Goal: Information Seeking & Learning: Find specific fact

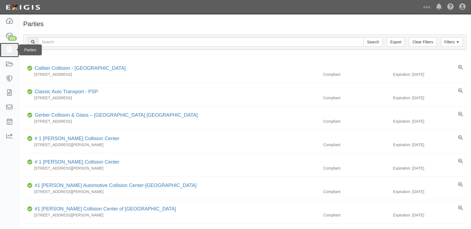
click at [11, 50] on icon at bounding box center [9, 50] width 8 height 6
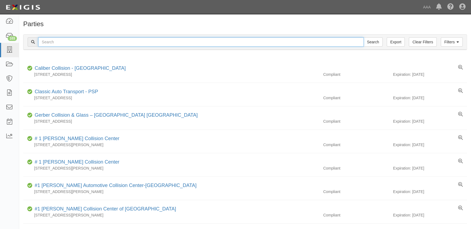
click at [54, 41] on input "text" at bounding box center [200, 41] width 325 height 9
paste input "Gerber Collision & Glass - Murrieta"
type input "Gerber Collision & Glass - Murrieta"
click at [363, 37] on input "Search" at bounding box center [372, 41] width 19 height 9
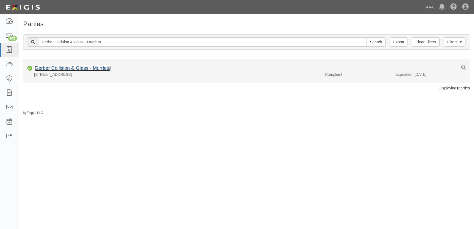
click at [65, 67] on link "Gerber Collision & Glass - Murrieta" at bounding box center [73, 68] width 76 height 5
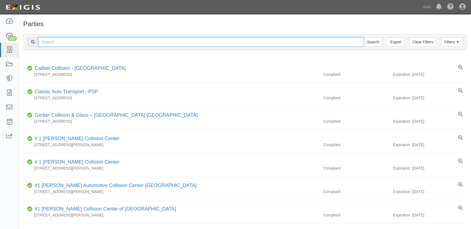
click at [98, 41] on input "text" at bounding box center [200, 41] width 325 height 9
paste input "Gerber Collision & Glass - Escondido"
type input "Gerber Collision & Glass - Escondido"
click at [363, 37] on input "Search" at bounding box center [372, 41] width 19 height 9
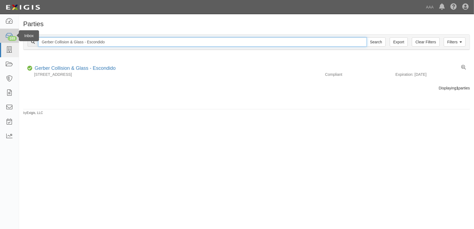
drag, startPoint x: 72, startPoint y: 37, endPoint x: 14, endPoint y: 39, distance: 58.2
click at [14, 38] on body "Toggle navigation Dashboard 103 Inbox Parties Agreements Coverages Documents Me…" at bounding box center [237, 111] width 474 height 223
paste input "Gerber Collision & [PERSON_NAME][GEOGRAPHIC_DATA]"
type input "Gerber Collision & [PERSON_NAME][GEOGRAPHIC_DATA]"
click at [367, 37] on input "Search" at bounding box center [376, 41] width 19 height 9
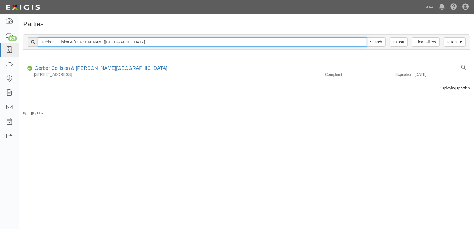
drag, startPoint x: 115, startPoint y: 43, endPoint x: 29, endPoint y: 41, distance: 86.0
click at [29, 41] on div "Gerber Collision & [PERSON_NAME][GEOGRAPHIC_DATA] Search" at bounding box center [207, 41] width 358 height 9
paste input "[PERSON_NAME] Chevrolet"
type input "[PERSON_NAME] Chevrolet"
click at [367, 37] on input "Search" at bounding box center [376, 41] width 19 height 9
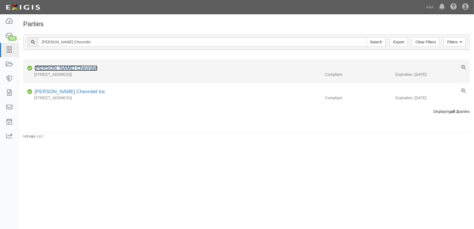
click at [72, 68] on link "Harry Green Chevrolet" at bounding box center [66, 68] width 63 height 5
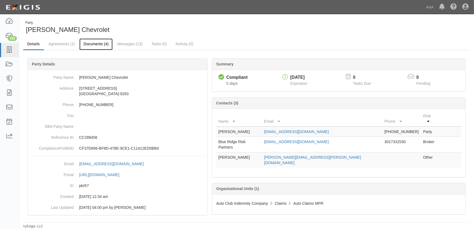
click at [103, 44] on link "Documents (4)" at bounding box center [95, 44] width 33 height 12
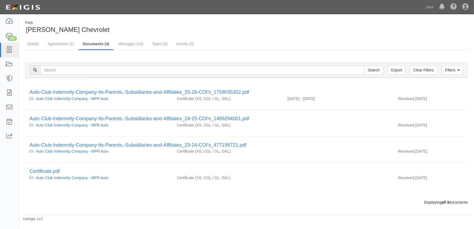
click at [89, 44] on link "Documents (4)" at bounding box center [96, 44] width 35 height 12
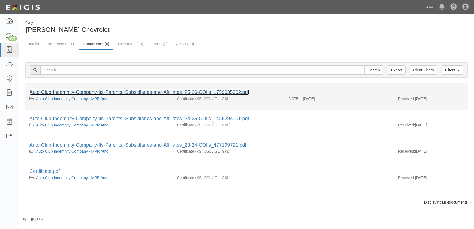
click at [91, 91] on link "Auto-Club-Indemnity-Company-Its-Parents,-Subsidiaries-and-Affiliates_25-26-COI'…" at bounding box center [139, 92] width 220 height 5
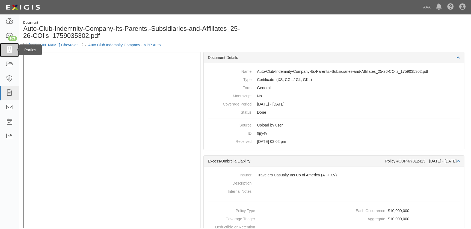
click at [10, 50] on icon at bounding box center [9, 50] width 8 height 6
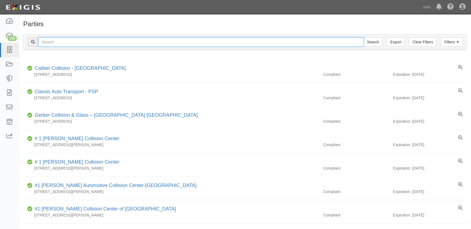
click at [59, 42] on input "text" at bounding box center [200, 41] width 325 height 9
paste input "[PERSON_NAME]'s Collision Center"
type input "[PERSON_NAME]'s Collision Center"
click at [363, 37] on input "Search" at bounding box center [372, 41] width 19 height 9
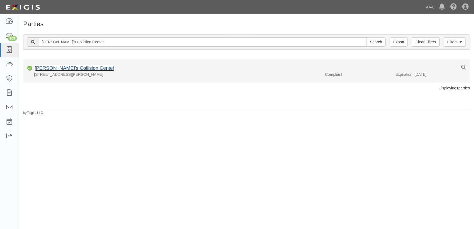
click at [61, 67] on link "[PERSON_NAME]'s Collision Center" at bounding box center [75, 68] width 80 height 5
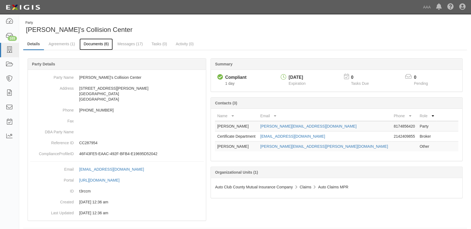
click at [92, 43] on link "Documents (6)" at bounding box center [95, 44] width 33 height 12
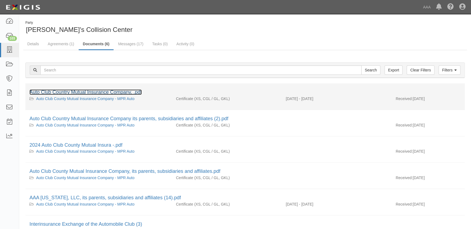
click at [77, 91] on link "Auto Club Country Mutual Insurance Company, .pdf" at bounding box center [85, 92] width 112 height 5
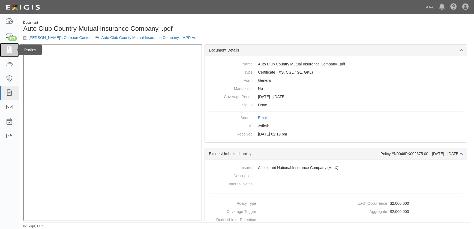
click at [11, 49] on icon at bounding box center [9, 50] width 8 height 6
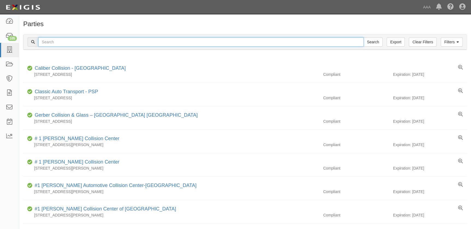
click at [48, 43] on input "text" at bounding box center [200, 41] width 325 height 9
paste input "Mastercraft Motors - Ventura"
type input "Mastercraft Motors - Ventura"
click at [363, 37] on input "Search" at bounding box center [372, 41] width 19 height 9
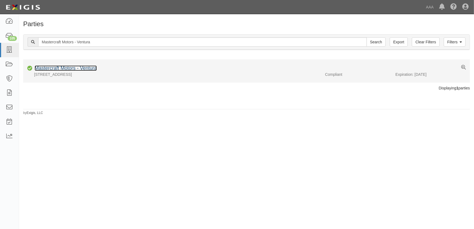
click at [62, 69] on link "Mastercraft Motors - Ventura" at bounding box center [66, 68] width 62 height 5
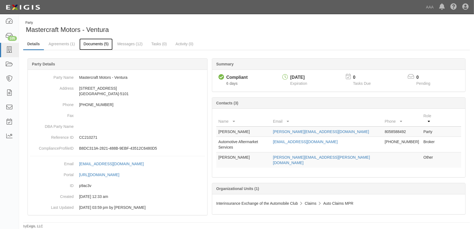
click at [99, 44] on link "Documents (5)" at bounding box center [95, 44] width 33 height 12
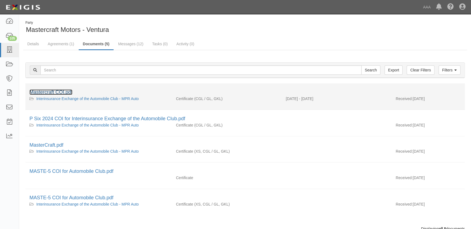
click at [66, 92] on link "Mastercraft COI.pdf" at bounding box center [50, 92] width 43 height 5
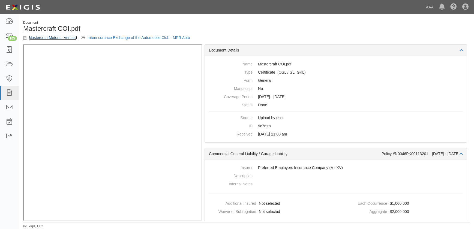
click at [60, 36] on link "Mastercraft Motors - Ventura" at bounding box center [53, 37] width 48 height 4
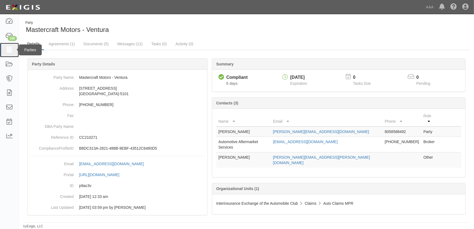
click at [8, 49] on icon at bounding box center [9, 50] width 8 height 6
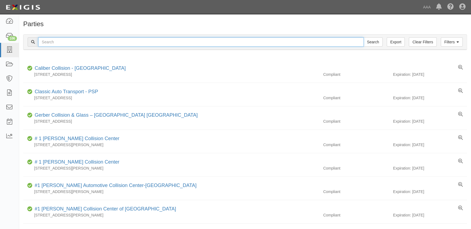
click at [56, 42] on input "text" at bounding box center [200, 41] width 325 height 9
paste input "[PERSON_NAME] Chevrolet"
type input "[PERSON_NAME] Chevrolet"
click at [363, 37] on input "Search" at bounding box center [372, 41] width 19 height 9
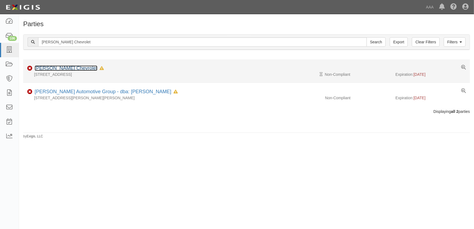
click at [56, 68] on link "[PERSON_NAME] Chevrolet" at bounding box center [66, 68] width 63 height 5
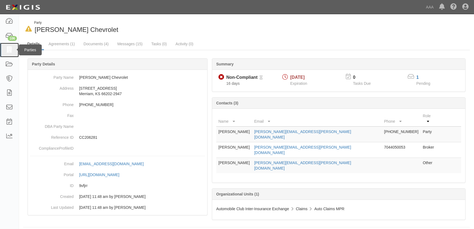
click at [10, 52] on icon at bounding box center [9, 50] width 8 height 6
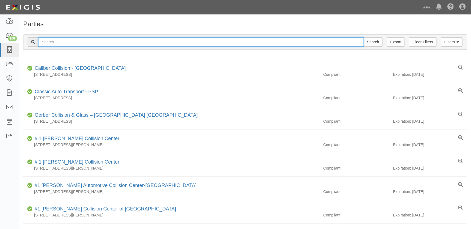
click at [43, 40] on input "text" at bounding box center [200, 41] width 325 height 9
type input "[PERSON_NAME]"
click at [363, 37] on input "Search" at bounding box center [372, 41] width 19 height 9
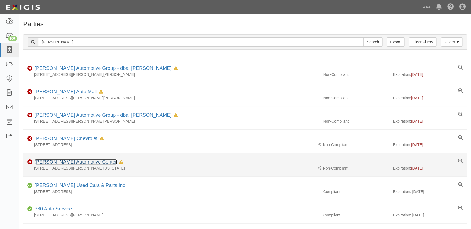
click at [82, 163] on link "[PERSON_NAME] Automotive Center" at bounding box center [76, 161] width 82 height 5
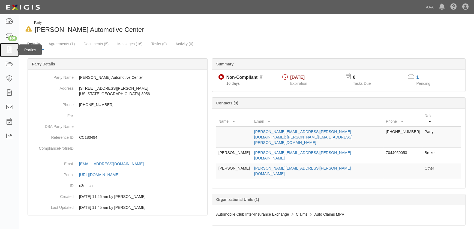
click at [10, 52] on icon at bounding box center [9, 50] width 8 height 6
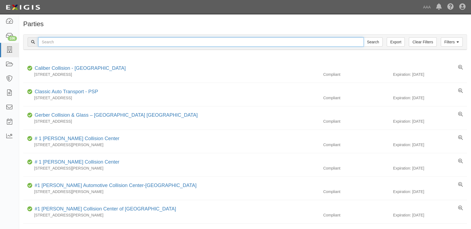
click at [58, 40] on input "text" at bounding box center [200, 41] width 325 height 9
paste input "Joe Machens East"
type input "Joe Machens East"
click at [363, 37] on input "Search" at bounding box center [372, 41] width 19 height 9
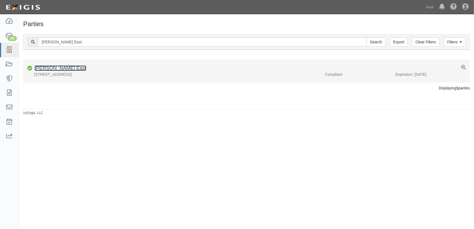
click at [60, 67] on link "Joe Machens East" at bounding box center [61, 68] width 52 height 5
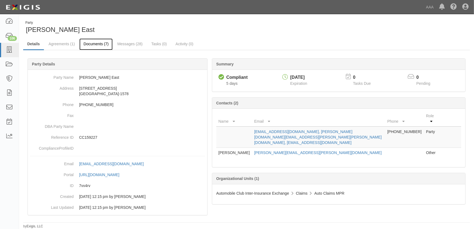
click at [90, 44] on link "Documents (7)" at bounding box center [95, 44] width 33 height 12
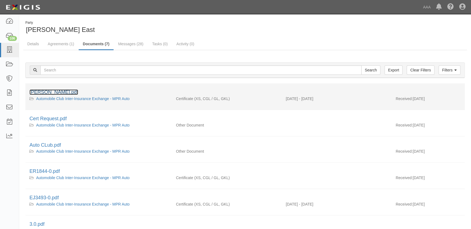
click at [53, 93] on link "Joe Matchens.pdf" at bounding box center [53, 92] width 49 height 5
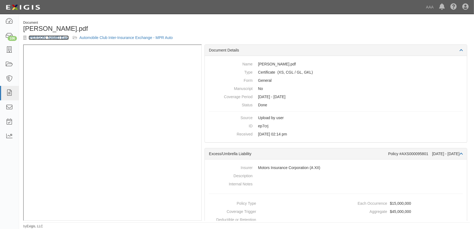
click at [44, 37] on link "[PERSON_NAME] East" at bounding box center [49, 37] width 40 height 4
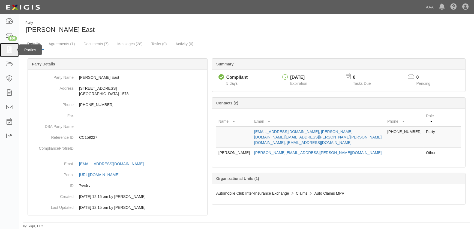
click at [11, 50] on icon at bounding box center [9, 50] width 8 height 6
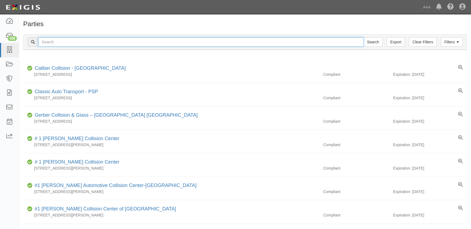
click at [55, 43] on input "text" at bounding box center [200, 41] width 325 height 9
type input "[PERSON_NAME]"
click at [363, 37] on input "Search" at bounding box center [372, 41] width 19 height 9
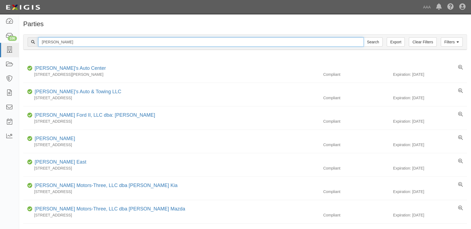
click at [55, 42] on input "joe" at bounding box center [200, 41] width 325 height 9
type input "joe machens"
click at [363, 37] on input "Search" at bounding box center [372, 41] width 19 height 9
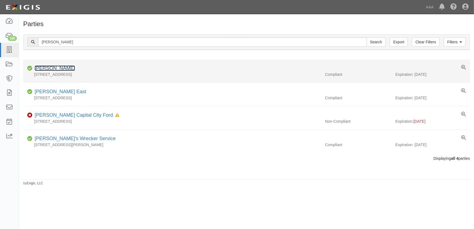
click at [56, 69] on link "[PERSON_NAME]" at bounding box center [55, 68] width 40 height 5
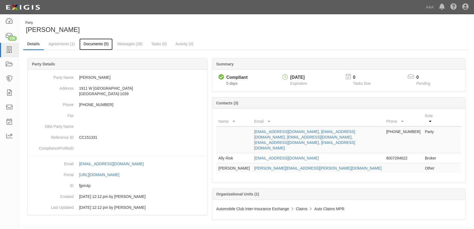
click at [95, 44] on link "Documents (5)" at bounding box center [95, 44] width 33 height 12
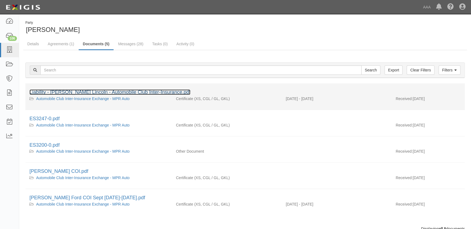
click at [70, 90] on link "Liability - [PERSON_NAME] Lincoln - Automobile Club Inter-Insurance.pdf" at bounding box center [109, 92] width 161 height 5
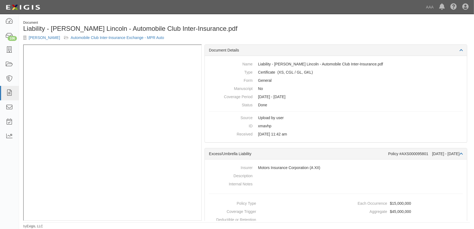
click at [42, 35] on div "Document Liability - JM Ford Lincoln - Automobile Club Inter-Insurance.pdf Joe …" at bounding box center [133, 32] width 228 height 24
click at [42, 35] on link "Joe Machens" at bounding box center [44, 37] width 31 height 4
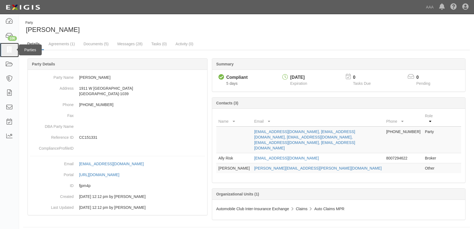
click at [9, 52] on icon at bounding box center [9, 50] width 8 height 6
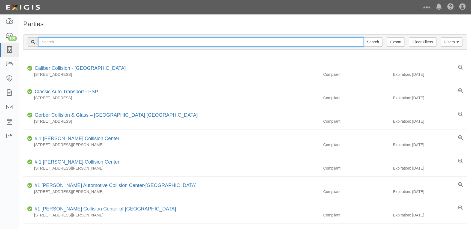
click at [44, 44] on input "text" at bounding box center [200, 41] width 325 height 9
paste input "Mossy Collision - Escondido"
type input "Mossy Collision - Escondido"
click at [363, 37] on input "Search" at bounding box center [372, 41] width 19 height 9
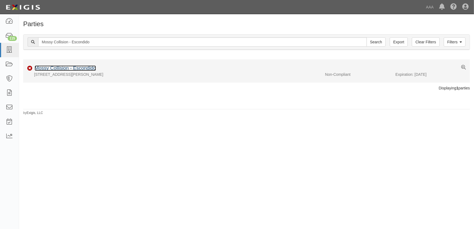
click at [50, 66] on link "Mossy Collision - Escondido" at bounding box center [65, 68] width 61 height 5
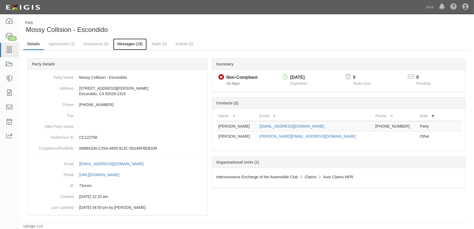
click at [124, 42] on link "Messages (19)" at bounding box center [130, 44] width 34 height 12
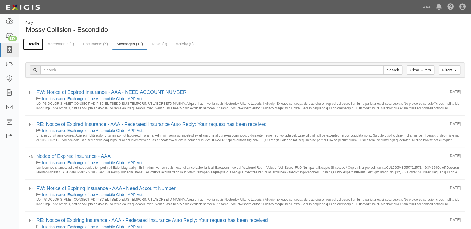
click at [35, 44] on link "Details" at bounding box center [33, 44] width 20 height 12
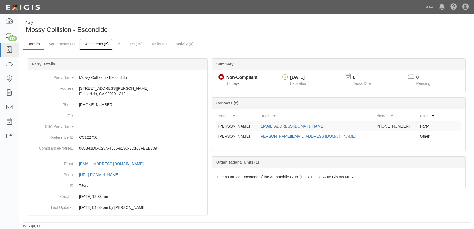
click at [102, 44] on link "Documents (6)" at bounding box center [95, 44] width 33 height 12
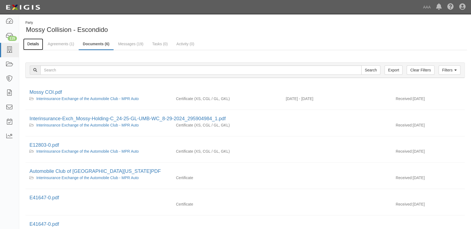
click at [30, 43] on link "Details" at bounding box center [33, 44] width 20 height 12
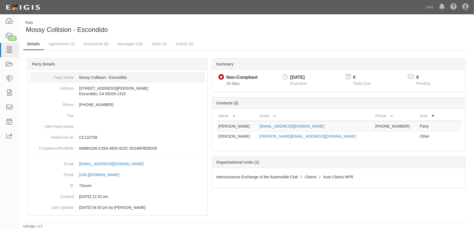
drag, startPoint x: 84, startPoint y: 78, endPoint x: 81, endPoint y: 77, distance: 3.0
click at [84, 78] on dd "Mossy Collision - Escondido" at bounding box center [117, 77] width 175 height 11
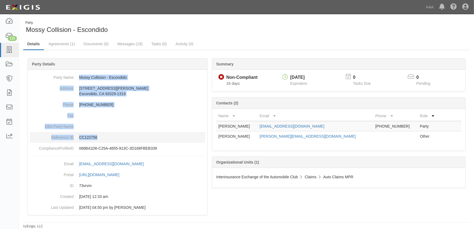
drag, startPoint x: 80, startPoint y: 76, endPoint x: 151, endPoint y: 134, distance: 91.6
click at [151, 134] on dl "Party Name Mossy Collision - Escondido Address 126 S Andreasen Drive Escondido,…" at bounding box center [117, 113] width 175 height 82
copy dl "Mossy Collision - Escondido Address 126 S Andreasen Drive Escondido, CA 92029-1…"
drag, startPoint x: 168, startPoint y: 90, endPoint x: 129, endPoint y: 88, distance: 38.5
click at [168, 90] on dd "126 S Andreasen Drive Escondido, CA 92029-1319" at bounding box center [117, 91] width 175 height 16
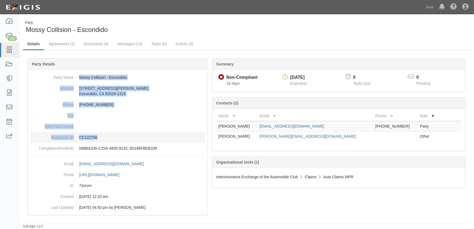
drag, startPoint x: 79, startPoint y: 76, endPoint x: 120, endPoint y: 138, distance: 73.7
click at [120, 138] on dl "Party Name Mossy Collision - Escondido Address 126 S Andreasen Drive Escondido,…" at bounding box center [117, 113] width 175 height 82
copy dl "Mossy Collision - Escondido Address 126 S Andreasen Drive Escondido, CA 92029-1…"
click at [8, 51] on icon at bounding box center [9, 50] width 8 height 6
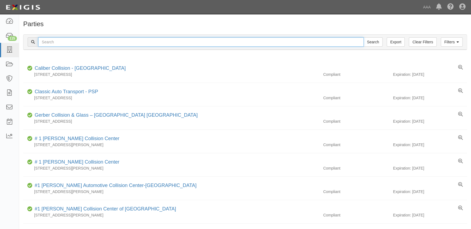
click at [63, 40] on input "text" at bounding box center [200, 41] width 325 height 9
paste input "Mastercraft Motors - [GEOGRAPHIC_DATA][PERSON_NAME]"
type input "Mastercraft Motors - [GEOGRAPHIC_DATA][PERSON_NAME]"
click at [363, 37] on input "Search" at bounding box center [372, 41] width 19 height 9
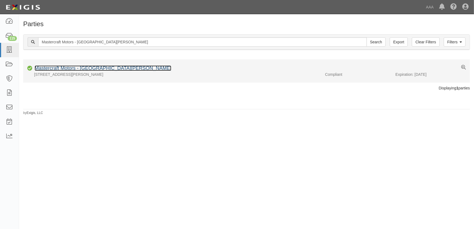
click at [73, 67] on link "Mastercraft Motors - [GEOGRAPHIC_DATA][PERSON_NAME]" at bounding box center [103, 68] width 137 height 5
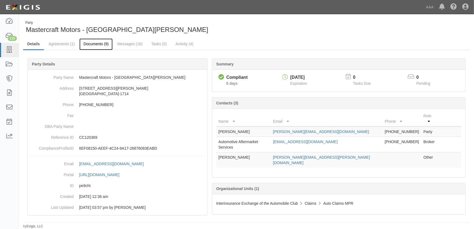
click at [96, 43] on link "Documents (9)" at bounding box center [95, 44] width 33 height 12
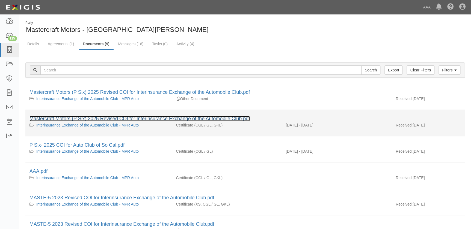
click at [69, 120] on link "Mastercraft Motors (P Six) 2025 Revised COI for Interinsurance Exchange of the …" at bounding box center [139, 118] width 220 height 5
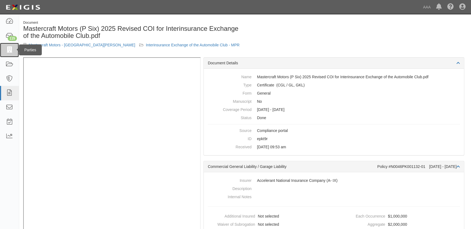
click at [10, 50] on icon at bounding box center [9, 50] width 8 height 6
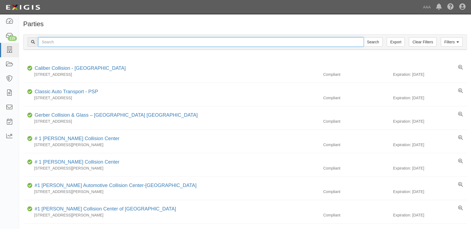
click at [65, 39] on input "text" at bounding box center [200, 41] width 325 height 9
paste input "[PERSON_NAME] Chevrolet Body Shop"
type input "[PERSON_NAME] Chevrolet Body Shop"
click at [363, 37] on input "Search" at bounding box center [372, 41] width 19 height 9
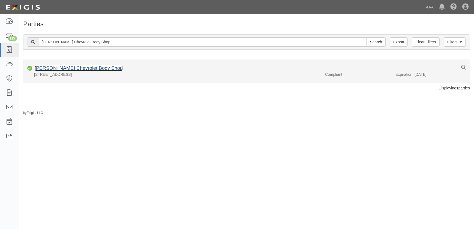
click at [72, 69] on link "[PERSON_NAME] Chevrolet Body Shop" at bounding box center [79, 68] width 88 height 5
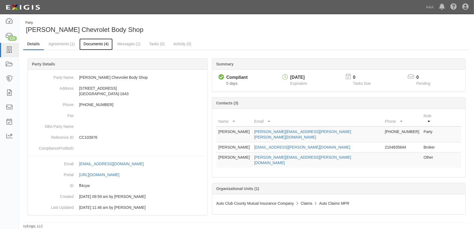
click at [85, 44] on link "Documents (4)" at bounding box center [95, 44] width 33 height 12
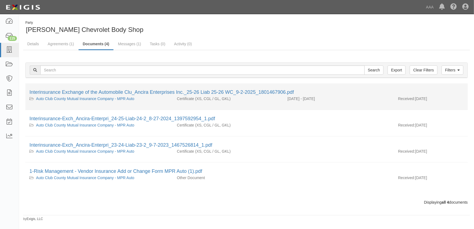
click at [73, 89] on div "Interinsurance Exchange of the Automobile Clu_Ancira Enterprises Inc._25-26 Lia…" at bounding box center [246, 92] width 435 height 7
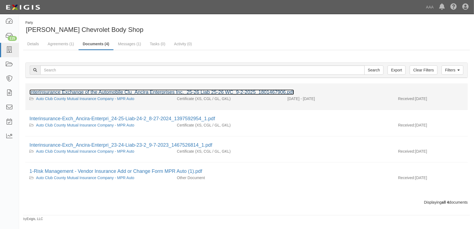
click at [73, 91] on link "Interinsurance Exchange of the Automobile Clu_Ancira Enterprises Inc._25-26 Lia…" at bounding box center [161, 92] width 265 height 5
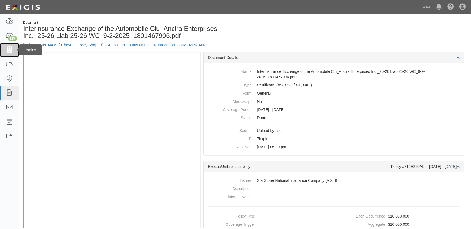
click at [12, 50] on icon at bounding box center [9, 50] width 8 height 6
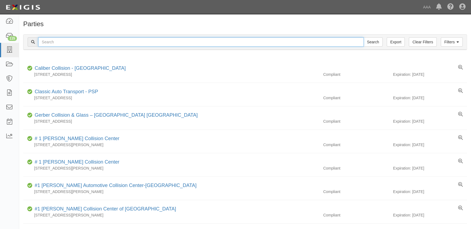
click at [67, 46] on input "text" at bounding box center [200, 41] width 325 height 9
paste input "Nashua Collision Center Inc"
type input "Nashua Collision Center Inc"
click at [363, 37] on input "Search" at bounding box center [372, 41] width 19 height 9
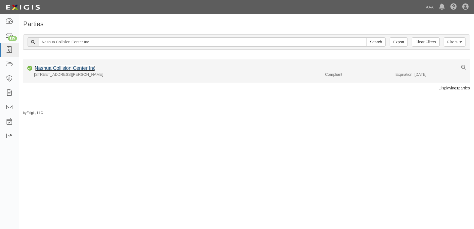
click at [60, 69] on link "Nashua Collision Center Inc" at bounding box center [65, 68] width 61 height 5
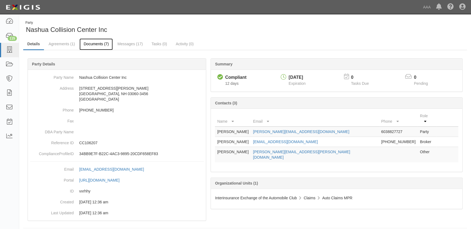
click at [94, 45] on link "Documents (7)" at bounding box center [95, 44] width 33 height 12
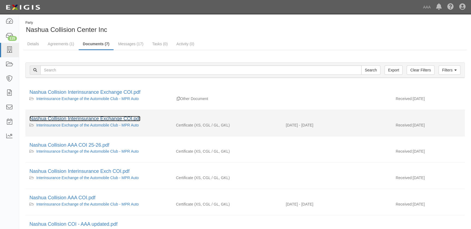
click at [82, 119] on link "Nashua Collision Interinsurance Exchange COI.pdf" at bounding box center [84, 118] width 111 height 5
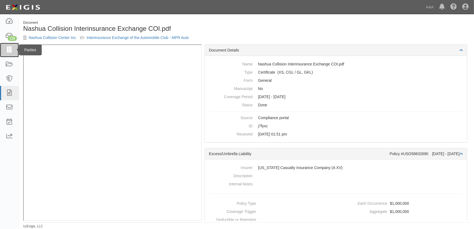
click at [8, 49] on icon at bounding box center [9, 50] width 8 height 6
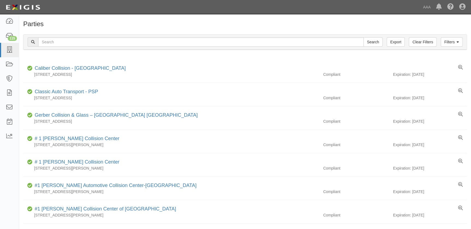
click at [269, 22] on h1 "Parties" at bounding box center [245, 23] width 444 height 7
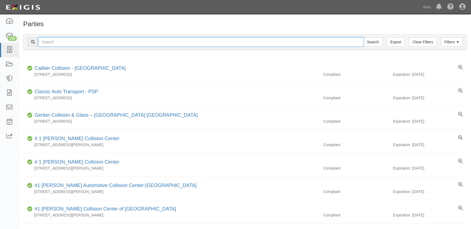
click at [95, 41] on input "text" at bounding box center [200, 41] width 325 height 9
paste input "Nashua Collision Center Inc"
type input "Nashua Collision Center"
click at [363, 37] on input "Search" at bounding box center [372, 41] width 19 height 9
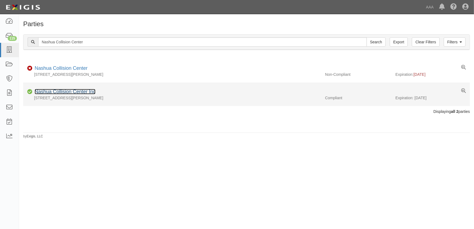
click at [76, 92] on link "Nashua Collision Center Inc" at bounding box center [65, 91] width 61 height 5
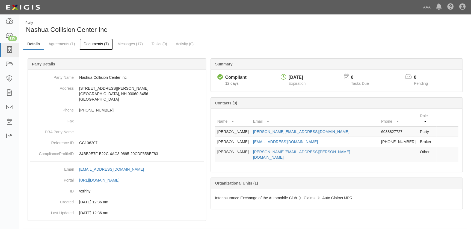
click at [94, 44] on link "Documents (7)" at bounding box center [95, 44] width 33 height 12
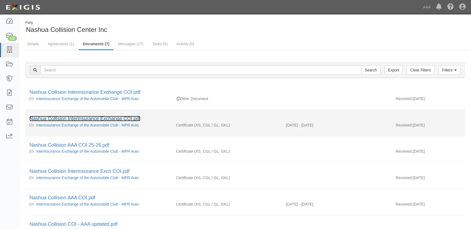
click at [85, 119] on link "Nashua Collision Interinsurance Exchange COI.pdf" at bounding box center [84, 118] width 111 height 5
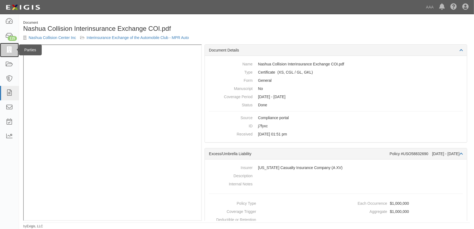
click at [11, 50] on icon at bounding box center [9, 50] width 8 height 6
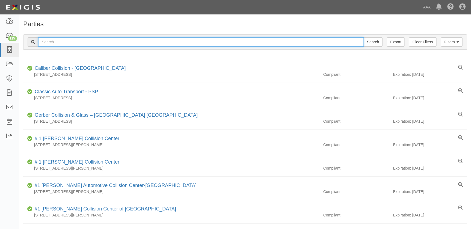
click at [67, 45] on input "text" at bounding box center [200, 41] width 325 height 9
paste input "Carstar [PERSON_NAME][GEOGRAPHIC_DATA]"
type input "Carstar [PERSON_NAME][GEOGRAPHIC_DATA]"
click at [363, 37] on input "Search" at bounding box center [372, 41] width 19 height 9
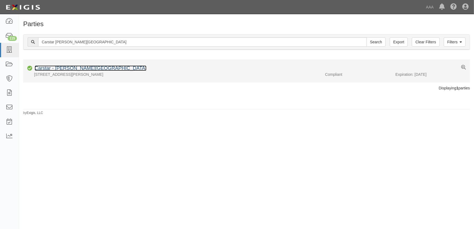
click at [73, 67] on link "Carstar - [PERSON_NAME][GEOGRAPHIC_DATA]" at bounding box center [91, 68] width 112 height 5
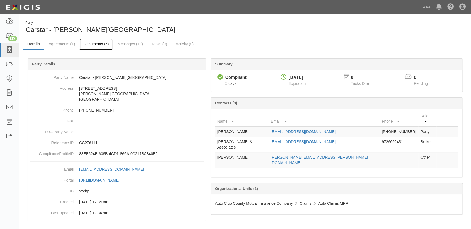
click at [96, 44] on link "Documents (7)" at bounding box center [95, 44] width 33 height 12
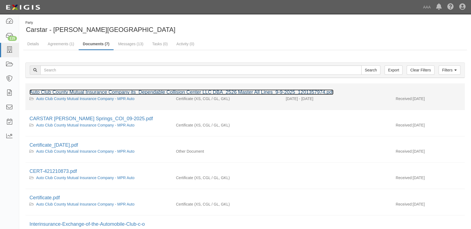
click at [76, 95] on link "Auto Club County Mutual Insurance Company its_Dependable Collision Center LLC D…" at bounding box center [181, 92] width 304 height 5
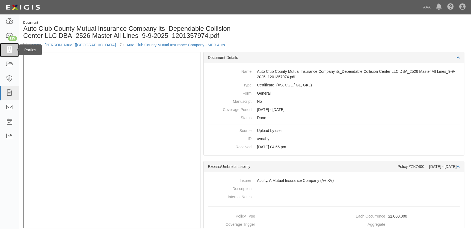
click at [13, 50] on icon at bounding box center [9, 50] width 8 height 6
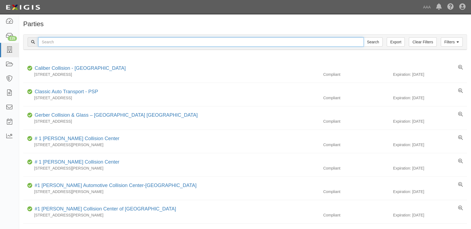
click at [50, 44] on input "text" at bounding box center [200, 41] width 325 height 9
paste input "[PERSON_NAME] Auto Body"
type input "[PERSON_NAME] Auto Body"
click at [363, 37] on input "Search" at bounding box center [372, 41] width 19 height 9
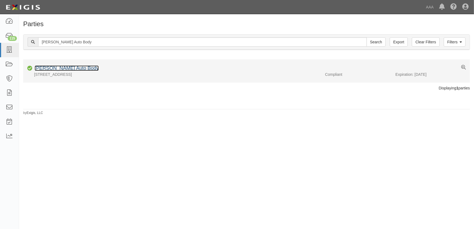
click at [52, 66] on link "Niebling Auto Body" at bounding box center [67, 68] width 64 height 5
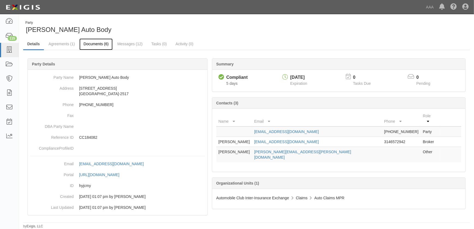
click at [91, 44] on link "Documents (6)" at bounding box center [95, 44] width 33 height 12
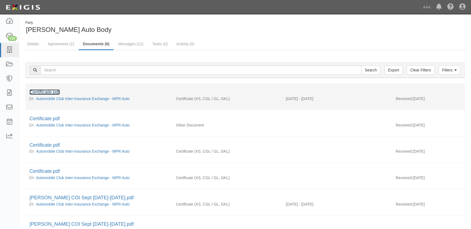
click at [44, 93] on link "Certificate.pdf" at bounding box center [44, 92] width 30 height 5
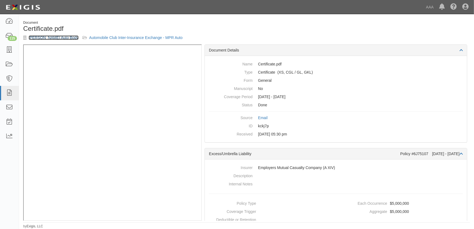
click at [42, 36] on link "[PERSON_NAME] Auto Body" at bounding box center [54, 37] width 50 height 4
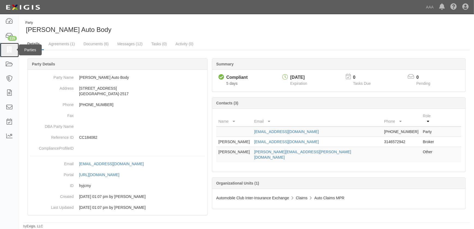
click at [10, 48] on icon at bounding box center [9, 50] width 8 height 6
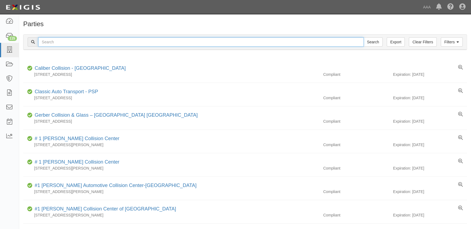
click at [54, 44] on input "text" at bounding box center [200, 41] width 325 height 9
paste input "Fix Auto - Montclair (Puget)"
type input "Fix Auto - Montclair (Puget)"
click at [363, 37] on input "Search" at bounding box center [372, 41] width 19 height 9
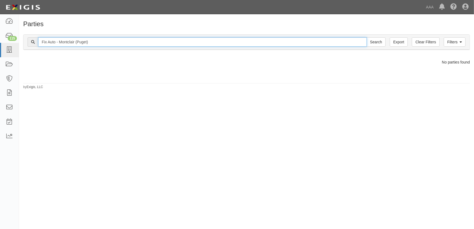
drag, startPoint x: 95, startPoint y: 42, endPoint x: 75, endPoint y: 43, distance: 20.2
click at [75, 43] on input "Fix Auto - Montclair (Puget)" at bounding box center [202, 41] width 329 height 9
type input "Fix Auto - Montclair"
click at [367, 37] on input "Search" at bounding box center [376, 41] width 19 height 9
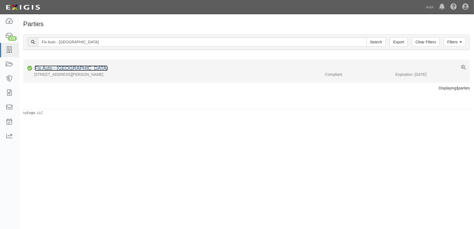
click at [61, 69] on link "Fix Auto - [GEOGRAPHIC_DATA]" at bounding box center [71, 68] width 73 height 5
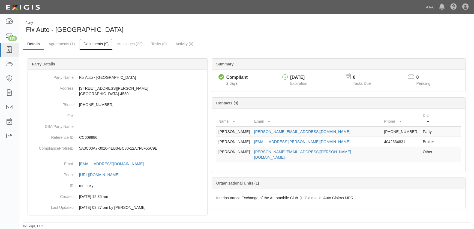
click at [95, 45] on link "Documents (9)" at bounding box center [95, 44] width 33 height 12
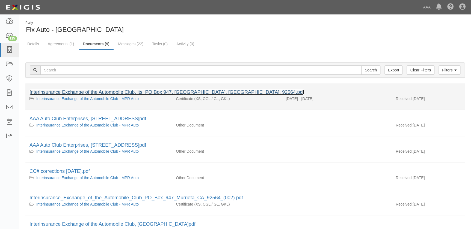
click at [87, 91] on link "Interinsurance Exchange of the Automobile Club, its, PO Box 947, [GEOGRAPHIC_DA…" at bounding box center [166, 92] width 274 height 5
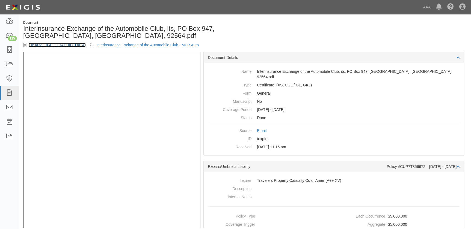
click at [44, 45] on link "Fix Auto - [GEOGRAPHIC_DATA]" at bounding box center [57, 45] width 57 height 4
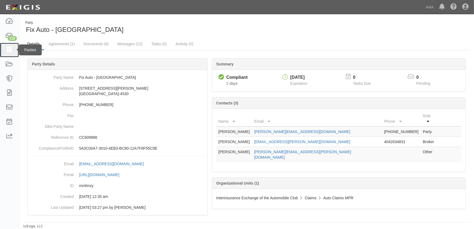
click at [8, 53] on icon at bounding box center [9, 50] width 8 height 6
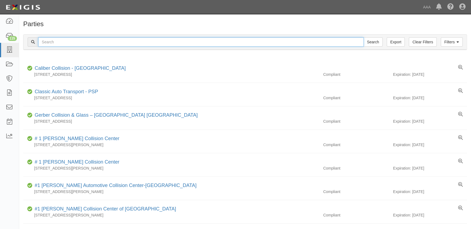
click at [80, 42] on input "text" at bounding box center [200, 41] width 325 height 9
paste input "Fix Auto - Irvine (Puget)"
type input "Fix Auto - [GEOGRAPHIC_DATA]"
click at [363, 37] on input "Search" at bounding box center [372, 41] width 19 height 9
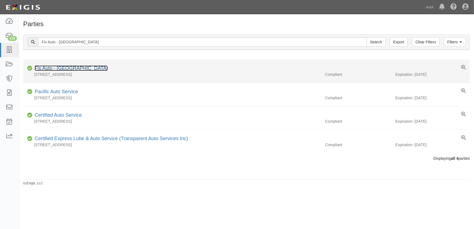
click at [60, 68] on link "Fix Auto - [GEOGRAPHIC_DATA]" at bounding box center [71, 68] width 73 height 5
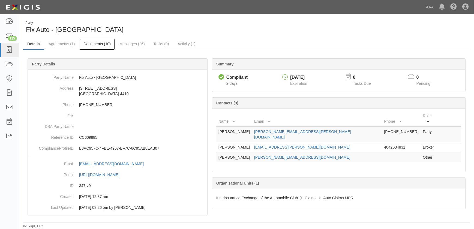
click at [90, 44] on link "Documents (10)" at bounding box center [96, 44] width 35 height 12
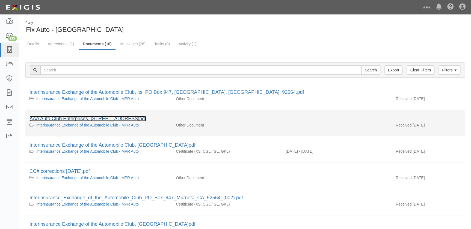
click at [68, 118] on link "AAA Auto Club Enterprises, [STREET_ADDRESS]pdf" at bounding box center [87, 118] width 117 height 5
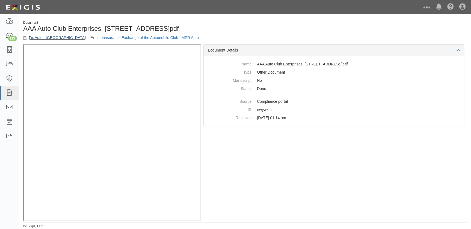
click at [37, 40] on link "Fix Auto - [GEOGRAPHIC_DATA]" at bounding box center [57, 37] width 57 height 4
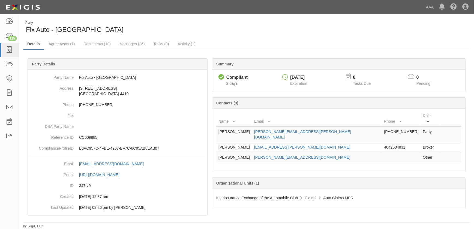
click at [38, 44] on link "Details" at bounding box center [33, 44] width 21 height 12
click at [97, 42] on link "Documents (10)" at bounding box center [96, 44] width 35 height 12
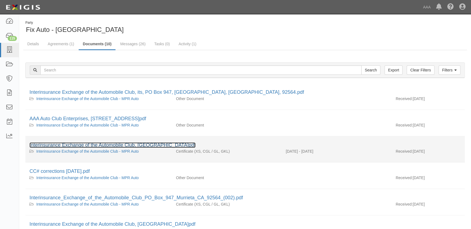
click at [81, 143] on link "Interinsurance Exchange of the Automobile Club, [GEOGRAPHIC_DATA]pdf" at bounding box center [112, 144] width 166 height 5
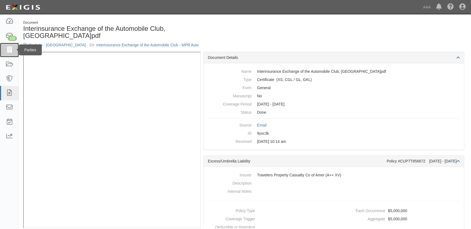
click at [10, 51] on icon at bounding box center [9, 50] width 8 height 6
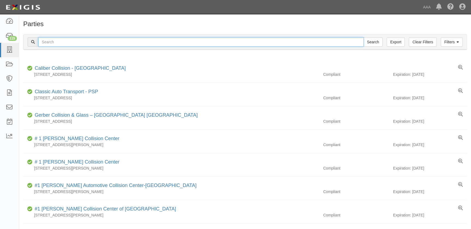
click at [62, 41] on input "text" at bounding box center [200, 41] width 325 height 9
paste input "Fix Auto - Costa Mesa (Puget)"
type input "Fix Auto - [GEOGRAPHIC_DATA]"
click at [363, 37] on input "Search" at bounding box center [372, 41] width 19 height 9
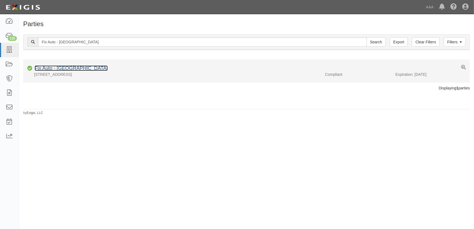
click at [65, 69] on link "Fix Auto - [GEOGRAPHIC_DATA]" at bounding box center [71, 68] width 73 height 5
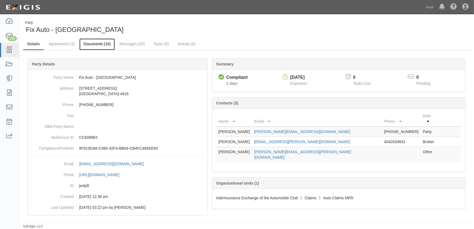
click at [95, 41] on link "Documents (10)" at bounding box center [96, 44] width 35 height 12
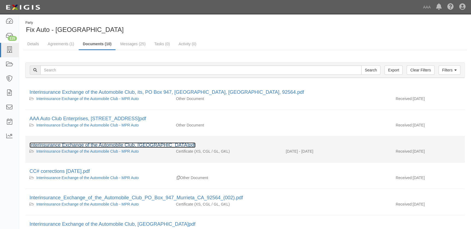
click at [84, 144] on link "Interinsurance Exchange of the Automobile Club, PO Box 947, Murrieta, CA, 92564…" at bounding box center [112, 144] width 166 height 5
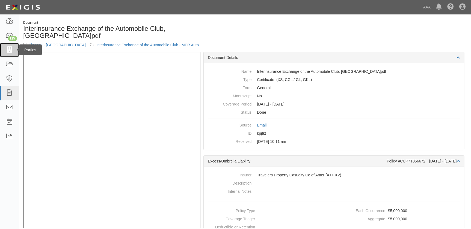
click at [11, 50] on icon at bounding box center [9, 50] width 8 height 6
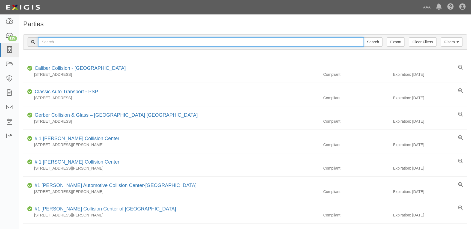
click at [79, 44] on input "text" at bounding box center [200, 41] width 325 height 9
paste input "Fix Auto - Buena Park (Puget)"
type input "Fix Auto - Buena Park (Puget)"
click at [363, 37] on input "Search" at bounding box center [372, 41] width 19 height 9
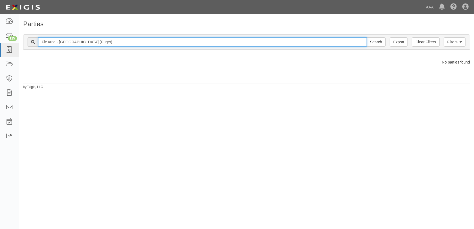
click at [101, 44] on input "Fix Auto - Buena Park (Puget)" at bounding box center [202, 41] width 329 height 9
type input "Fix Auto - Buena Park"
click at [367, 37] on input "Search" at bounding box center [376, 41] width 19 height 9
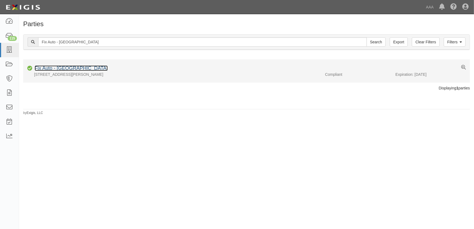
click at [76, 67] on link "Fix Auto - Buena Park" at bounding box center [71, 68] width 73 height 5
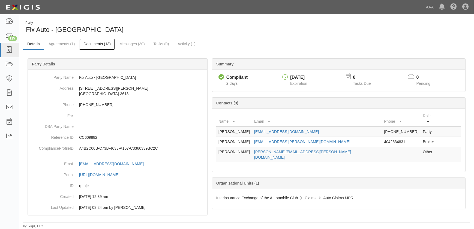
click at [90, 45] on link "Documents (13)" at bounding box center [96, 44] width 35 height 12
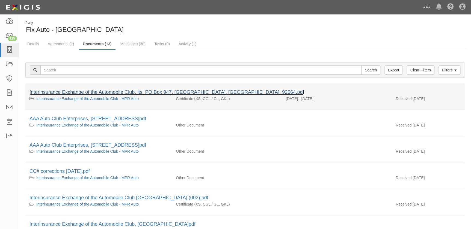
click at [73, 92] on link "Interinsurance Exchange of the Automobile Club, its, PO Box 947, [GEOGRAPHIC_DA…" at bounding box center [166, 92] width 274 height 5
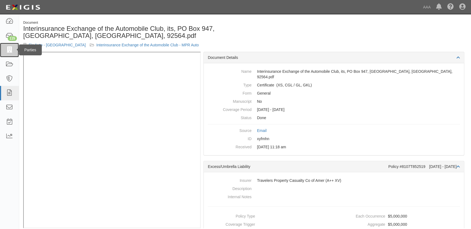
click at [12, 50] on icon at bounding box center [9, 50] width 8 height 6
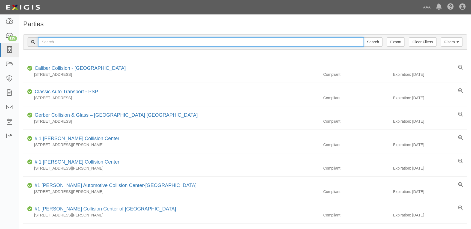
click at [98, 41] on input "text" at bounding box center [200, 41] width 325 height 9
paste input "Fix Auto - Anaheim (Puget)"
type input "Fix Auto - Anaheim"
click at [363, 37] on input "Search" at bounding box center [372, 41] width 19 height 9
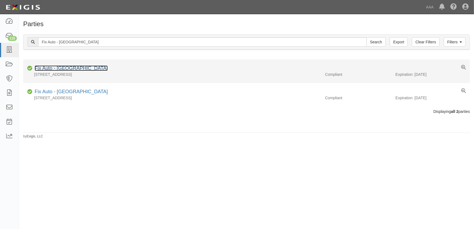
click at [67, 70] on link "Fix Auto - Anaheim" at bounding box center [71, 68] width 73 height 5
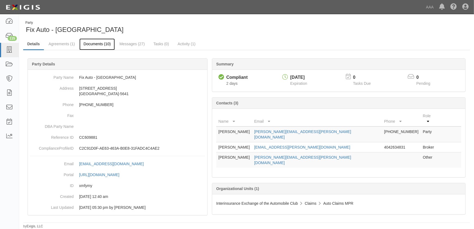
click at [95, 45] on link "Documents (10)" at bounding box center [96, 44] width 35 height 12
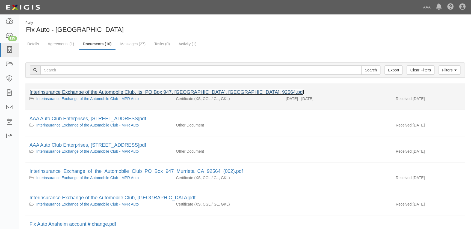
click at [90, 90] on link "Interinsurance Exchange of the Automobile Club, its, PO Box 947, [GEOGRAPHIC_DA…" at bounding box center [166, 92] width 274 height 5
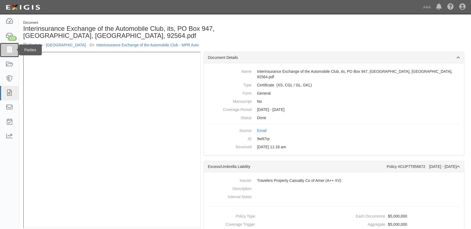
click at [11, 51] on icon at bounding box center [9, 50] width 8 height 6
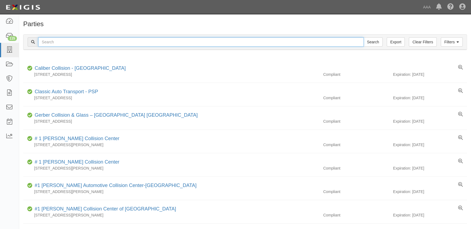
click at [50, 42] on input "text" at bounding box center [200, 41] width 325 height 9
paste input "Fender Mender"
type input "Fender Mender"
click at [363, 37] on input "Search" at bounding box center [372, 41] width 19 height 9
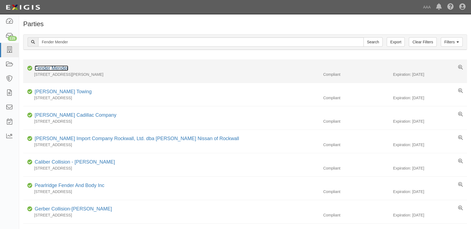
click at [50, 69] on link "Fender Mender" at bounding box center [52, 68] width 34 height 5
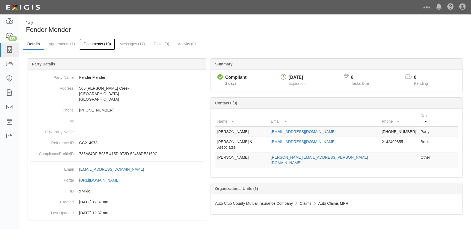
click at [93, 42] on link "Documents (10)" at bounding box center [96, 44] width 35 height 12
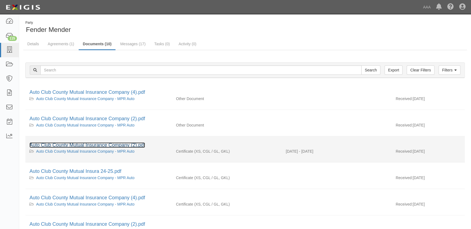
click at [82, 147] on link "Auto Club County Mutual Insurance Company (2).pdf" at bounding box center [86, 144] width 115 height 5
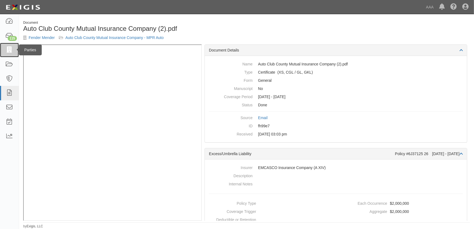
click at [9, 50] on icon at bounding box center [9, 50] width 8 height 6
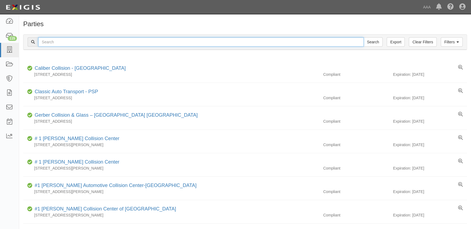
click at [43, 41] on input "text" at bounding box center [200, 41] width 325 height 9
paste input "[PERSON_NAME]"
type input "[PERSON_NAME]"
click at [363, 37] on input "Search" at bounding box center [372, 41] width 19 height 9
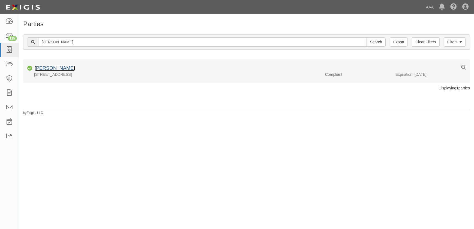
click at [54, 70] on link "[PERSON_NAME]" at bounding box center [55, 68] width 40 height 5
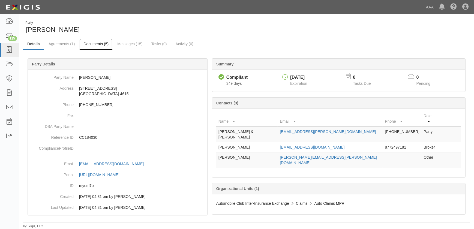
click at [92, 46] on link "Documents (5)" at bounding box center [95, 44] width 33 height 12
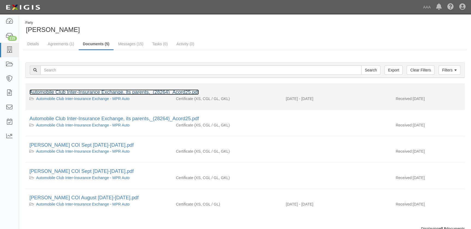
click at [81, 93] on link "Automobile Club Inter-Insurance Exchange, its parents,_(28264)_Acord25.pdf" at bounding box center [113, 92] width 169 height 5
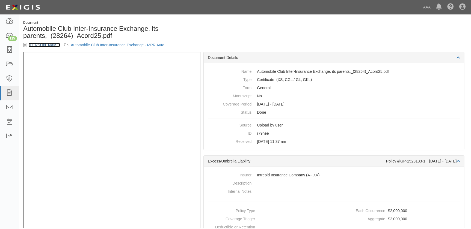
click at [33, 46] on link "[PERSON_NAME]" at bounding box center [44, 45] width 31 height 4
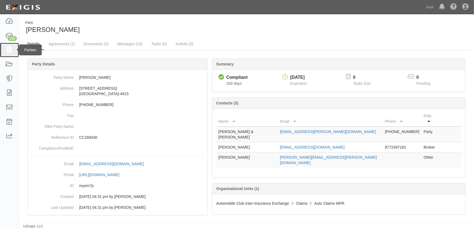
click at [10, 49] on icon at bounding box center [9, 50] width 8 height 6
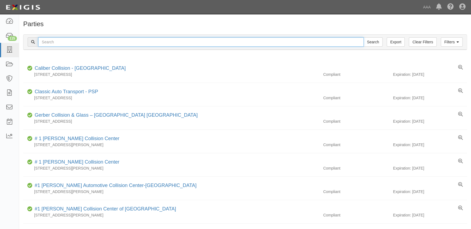
click at [59, 44] on input "text" at bounding box center [200, 41] width 325 height 9
paste input "Fifth and Oak"
type input "Fifth and Oak"
click at [363, 37] on input "Search" at bounding box center [372, 41] width 19 height 9
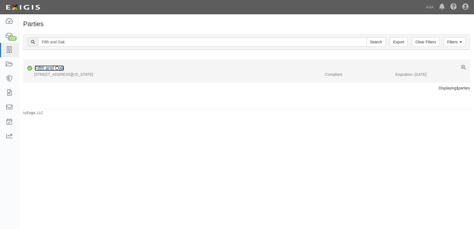
click at [51, 66] on link "Fifth and Oak" at bounding box center [49, 68] width 29 height 5
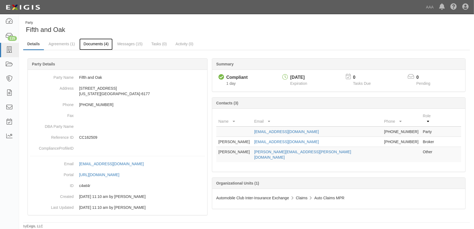
click at [87, 42] on link "Documents (4)" at bounding box center [95, 44] width 33 height 12
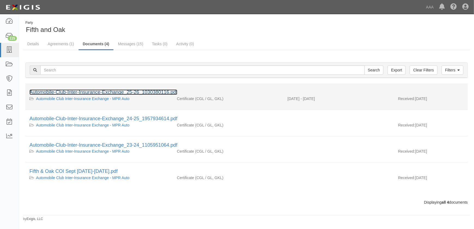
click at [83, 93] on link "Automobile-Club-Inter-Insurance-Exchange_25-26_1030380116.pdf" at bounding box center [103, 92] width 148 height 5
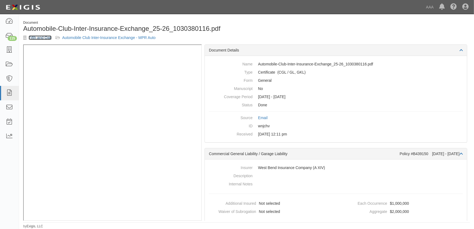
click at [42, 38] on link "Fifth and Oak" at bounding box center [40, 37] width 23 height 4
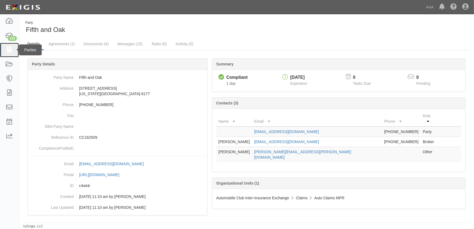
click at [10, 49] on icon at bounding box center [9, 50] width 8 height 6
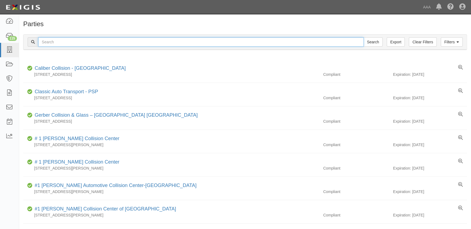
click at [51, 43] on input "text" at bounding box center [200, 41] width 325 height 9
paste input "Burbank Collision"
type input "Burbank Collision"
click at [363, 37] on input "Search" at bounding box center [372, 41] width 19 height 9
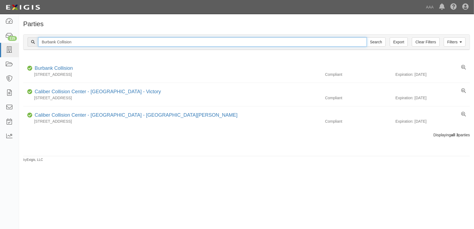
drag, startPoint x: 105, startPoint y: 41, endPoint x: 33, endPoint y: 32, distance: 71.8
click at [32, 36] on div "Filters Clear Filters Export Burbank Collision Search Filters" at bounding box center [246, 42] width 447 height 15
paste input "Carstar Balch Springs"
type input "Carstar Balch Springs"
click at [367, 37] on input "Search" at bounding box center [376, 41] width 19 height 9
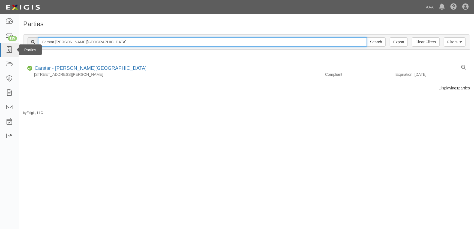
drag, startPoint x: 88, startPoint y: 43, endPoint x: 16, endPoint y: 48, distance: 72.2
click at [16, 48] on body "Toggle navigation Dashboard 115 Inbox Parties Agreements Coverages Documents Me…" at bounding box center [237, 111] width 474 height 223
paste input "Cross Auto Body"
type input "Cross Auto Body"
click at [367, 37] on input "Search" at bounding box center [376, 41] width 19 height 9
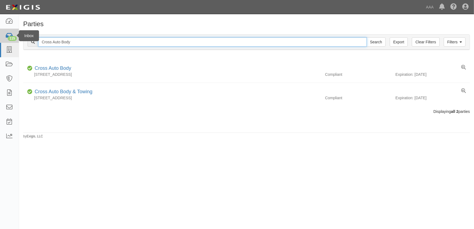
drag, startPoint x: 105, startPoint y: 40, endPoint x: 9, endPoint y: 42, distance: 96.7
click at [9, 42] on body "Toggle navigation Dashboard 115 Inbox Parties Agreements Coverages Documents Me…" at bounding box center [237, 111] width 474 height 223
paste input "Stone Brothers Collision"
type input "Stone Brothers Collision"
click at [367, 37] on input "Search" at bounding box center [376, 41] width 19 height 9
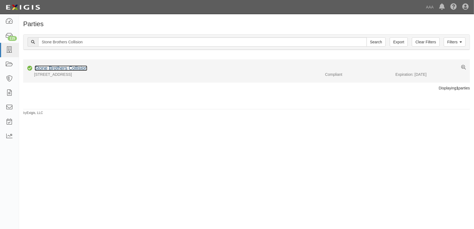
click at [53, 68] on link "Stone Brothers Collision" at bounding box center [61, 68] width 53 height 5
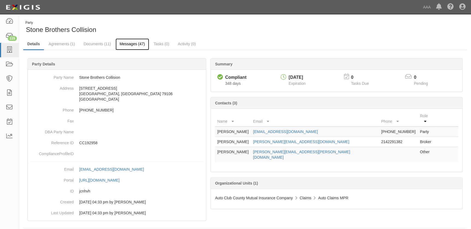
click at [129, 43] on link "Messages (47)" at bounding box center [132, 44] width 34 height 12
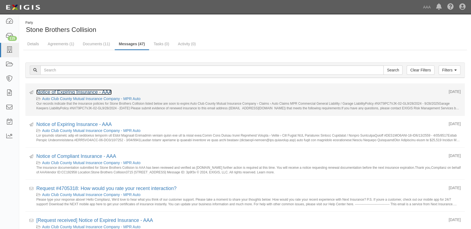
click at [93, 92] on link "Notice of Expiring Insurance - AAA" at bounding box center [73, 92] width 75 height 5
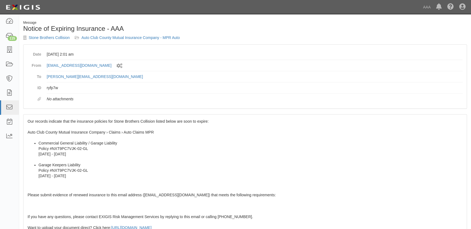
click at [70, 130] on span "Our records indicate that the insurance policies for Stone Brothers Collision l…" at bounding box center [245, 212] width 435 height 186
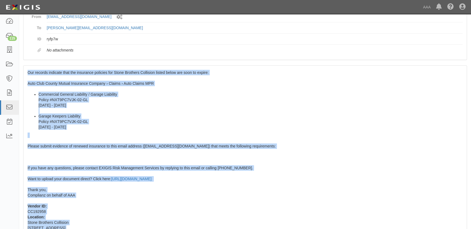
scroll to position [97, 0]
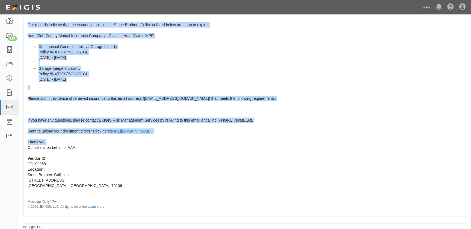
drag, startPoint x: 28, startPoint y: 121, endPoint x: 80, endPoint y: 142, distance: 56.3
click at [80, 142] on div "Our records indicate that the insurance policies for Stone Brothers Collision l…" at bounding box center [244, 117] width 443 height 198
copy span "Our records indicate that the insurance policies for Stone Brothers Collision l…"
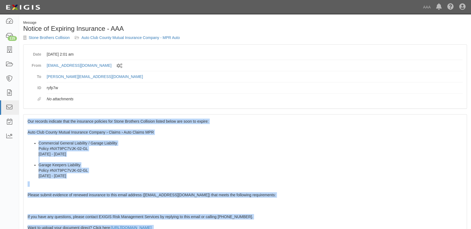
drag, startPoint x: 101, startPoint y: 142, endPoint x: 104, endPoint y: 139, distance: 4.3
click at [46, 38] on link "Stone Brothers Collision" at bounding box center [49, 37] width 41 height 4
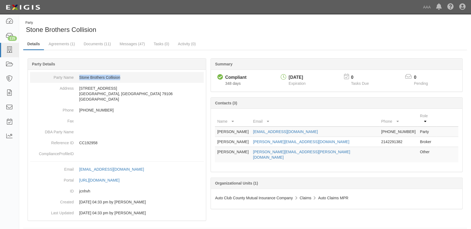
drag, startPoint x: 123, startPoint y: 77, endPoint x: 76, endPoint y: 78, distance: 46.1
click at [76, 78] on dd "Stone Brothers Collision" at bounding box center [117, 77] width 174 height 11
copy dd "Stone Brothers Collision"
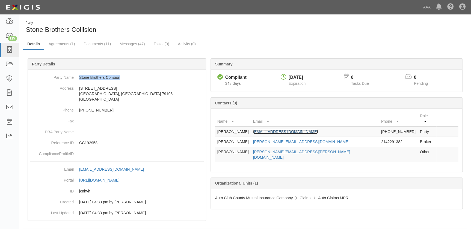
click at [287, 130] on link "stonebros07@gmail.com" at bounding box center [285, 132] width 65 height 4
click at [164, 26] on div "Party Stone Brothers Collision" at bounding box center [132, 27] width 218 height 14
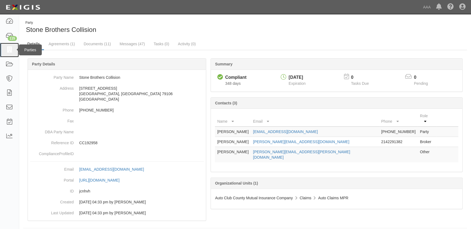
click at [7, 50] on icon at bounding box center [9, 50] width 8 height 6
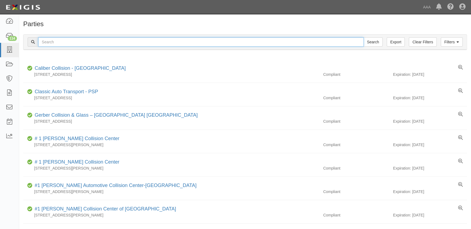
click at [60, 43] on input "text" at bounding box center [200, 41] width 325 height 9
paste input "Collsion Unlimited Inc"
type input "Collsion Unlimited Inc"
click at [363, 37] on input "Search" at bounding box center [372, 41] width 19 height 9
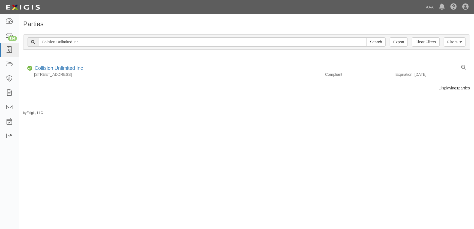
click at [132, 144] on div "Parties Add Party Filters Clear Filters Export Collsion Unlimited Inc Search Fi…" at bounding box center [237, 119] width 474 height 206
click at [194, 101] on div "Parties Add Party Filters Clear Filters Export Collsion Unlimited Inc Search Fi…" at bounding box center [246, 67] width 455 height 95
